Goal: Task Accomplishment & Management: Manage account settings

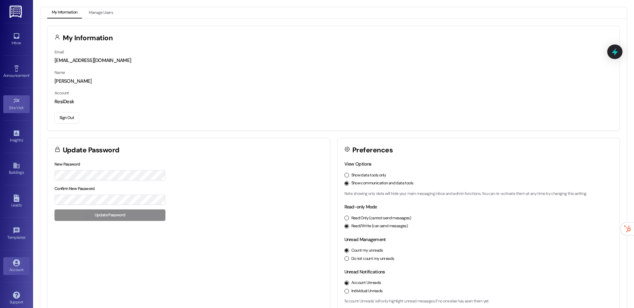
click at [20, 105] on div "Site Visit •" at bounding box center [16, 108] width 33 height 7
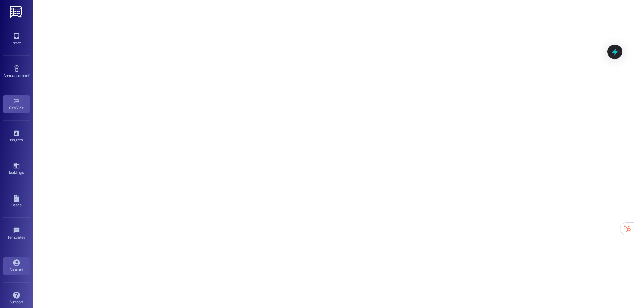
click at [15, 266] on icon at bounding box center [16, 263] width 7 height 7
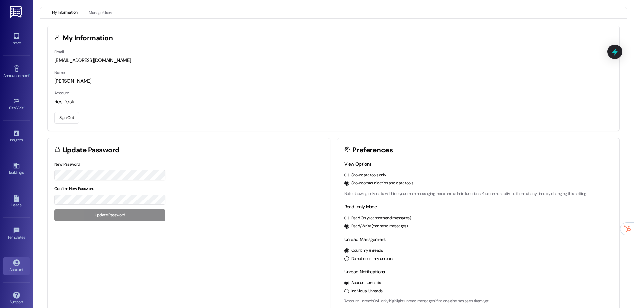
click at [66, 118] on button "Sign Out" at bounding box center [66, 118] width 24 height 12
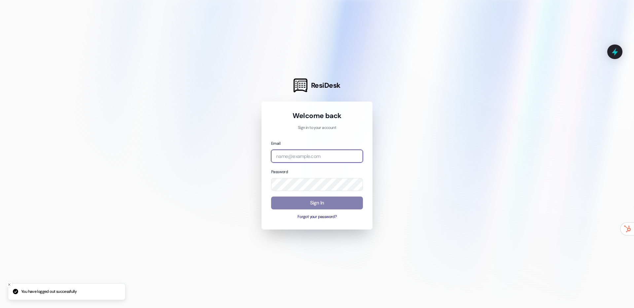
click at [304, 161] on input "email" at bounding box center [317, 156] width 92 height 13
type input "[EMAIL_ADDRESS][DOMAIN_NAME]"
